Goal: Task Accomplishment & Management: Use online tool/utility

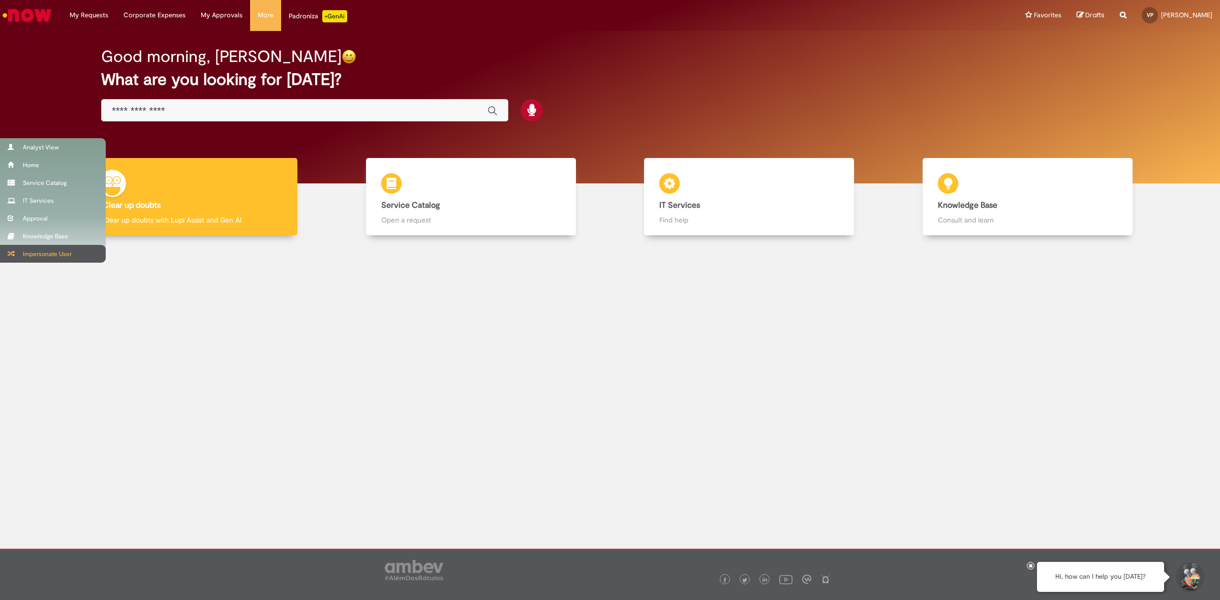
click at [29, 250] on div "Impersonate User" at bounding box center [53, 254] width 106 height 18
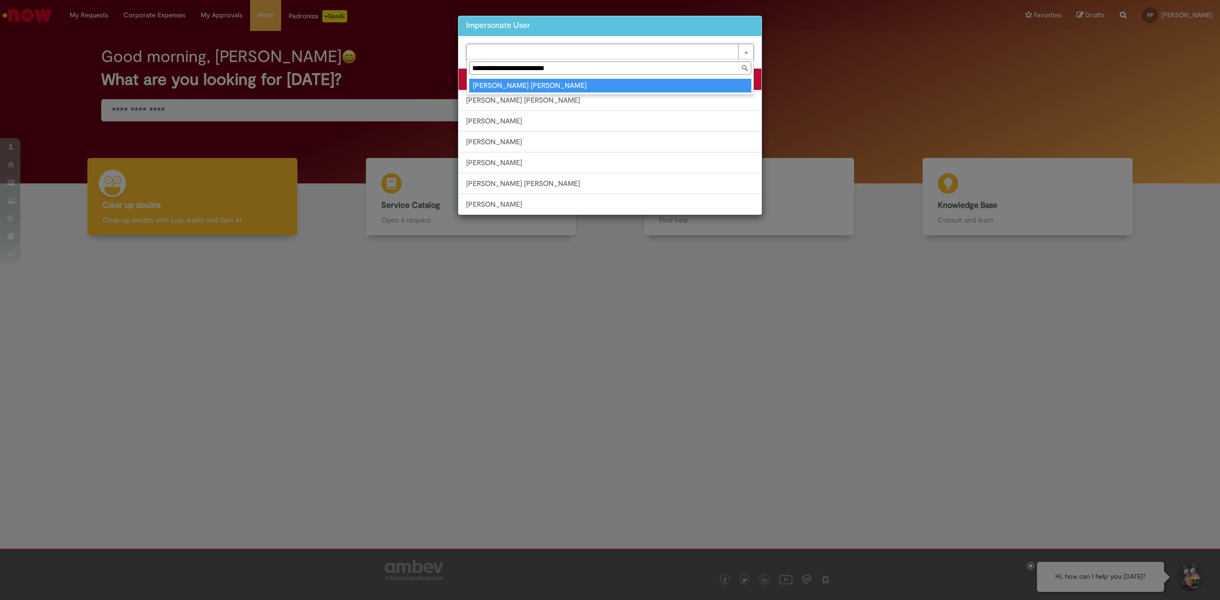
type input "**********"
type input "********"
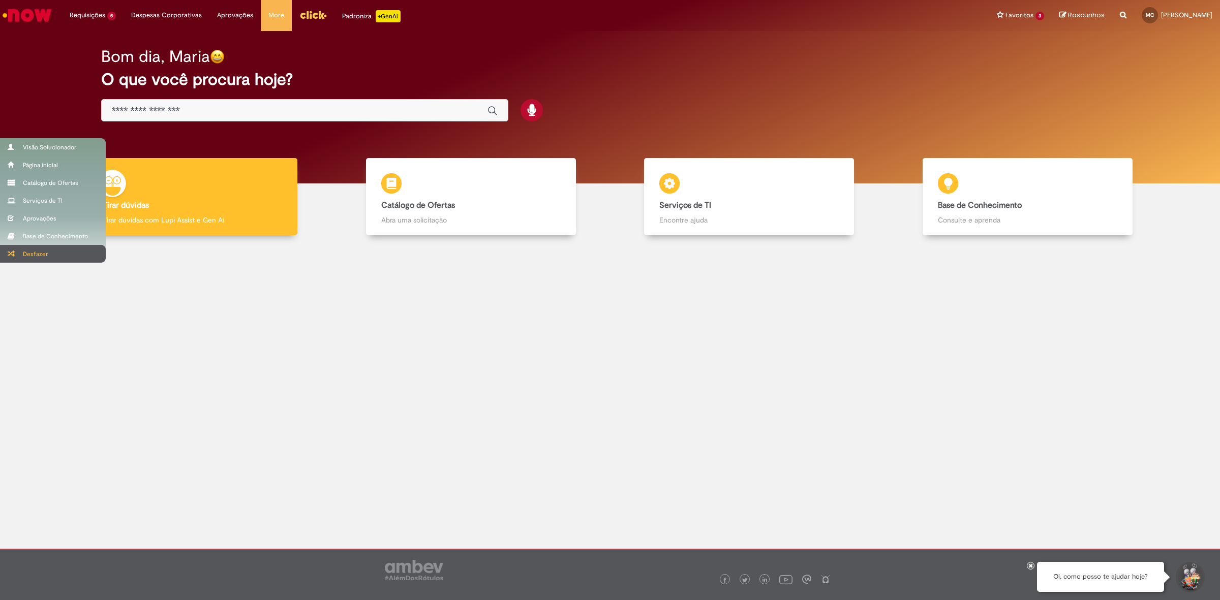
click at [14, 253] on span at bounding box center [12, 254] width 8 height 6
